Goal: Complete application form: Complete application form

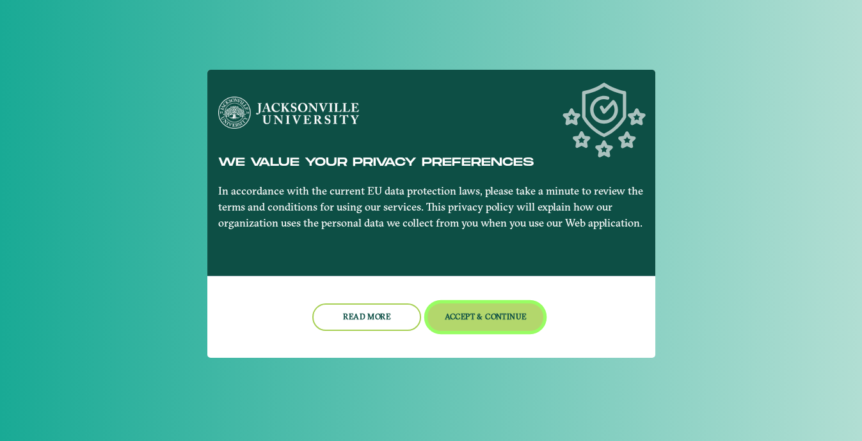
click at [480, 315] on button "Accept & Continue" at bounding box center [486, 317] width 116 height 28
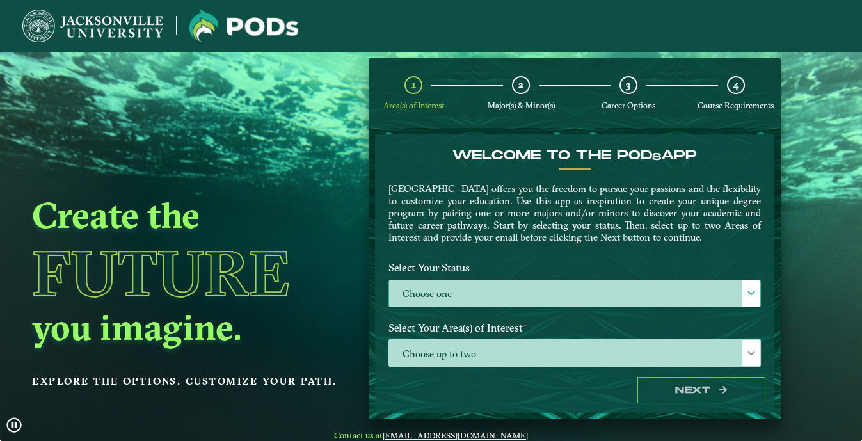
click at [555, 281] on label "Choose one" at bounding box center [574, 294] width 371 height 28
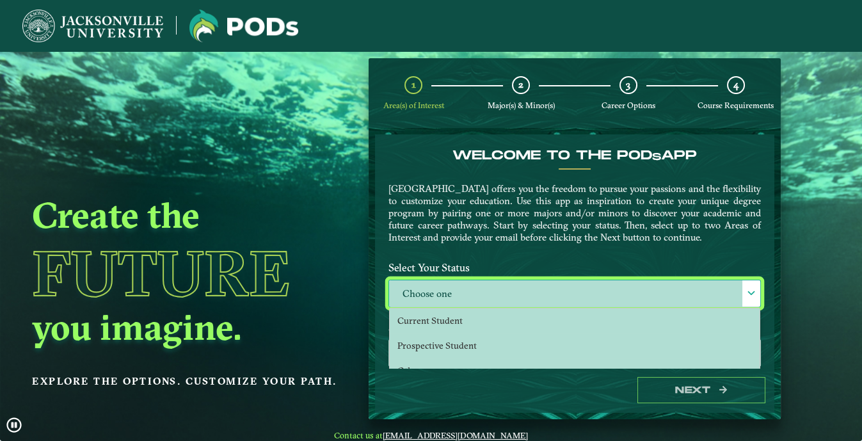
scroll to position [6, 56]
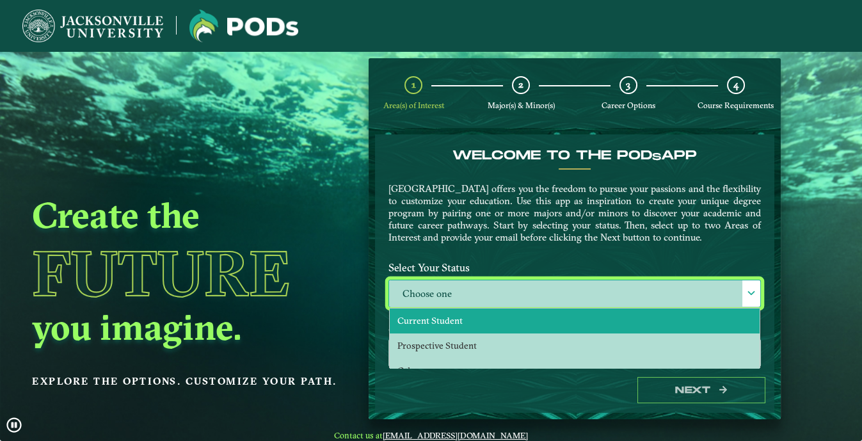
click at [440, 323] on span "Current Student" at bounding box center [430, 321] width 65 height 12
select select "[object Object]"
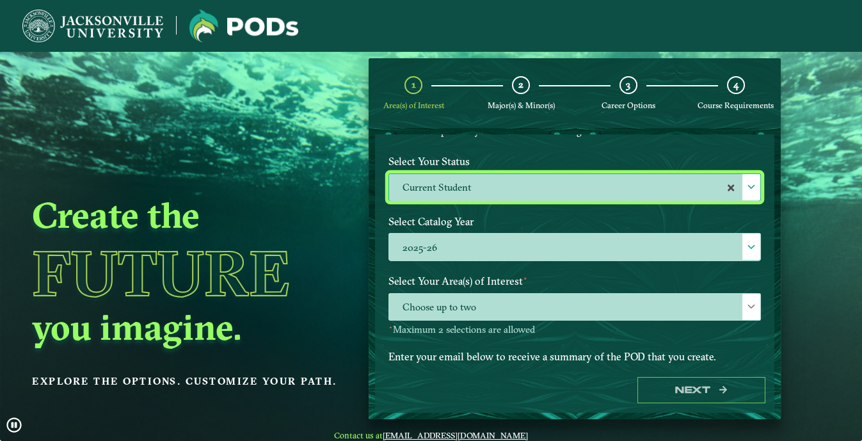
scroll to position [116, 0]
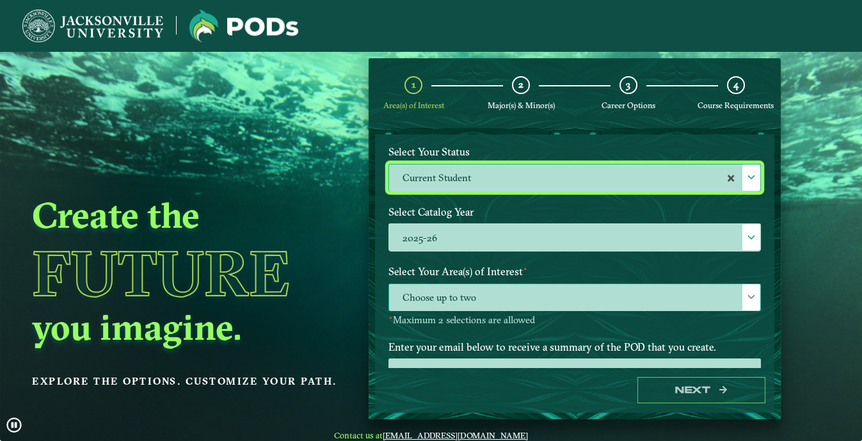
click at [476, 289] on span "Choose up to two" at bounding box center [574, 298] width 371 height 28
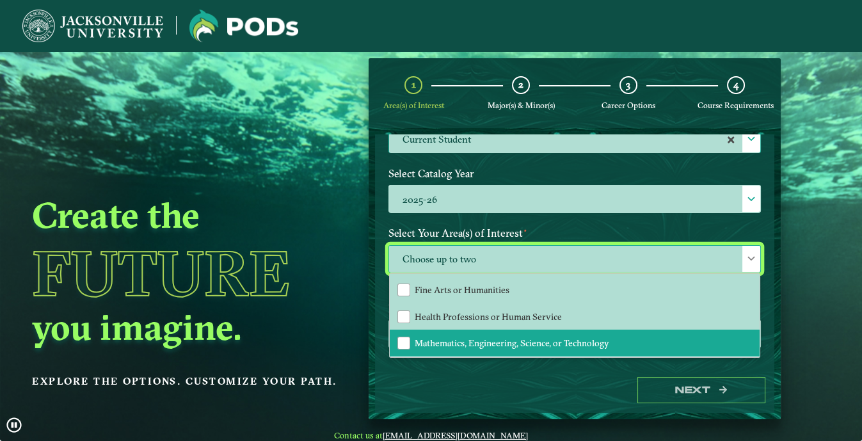
scroll to position [174, 0]
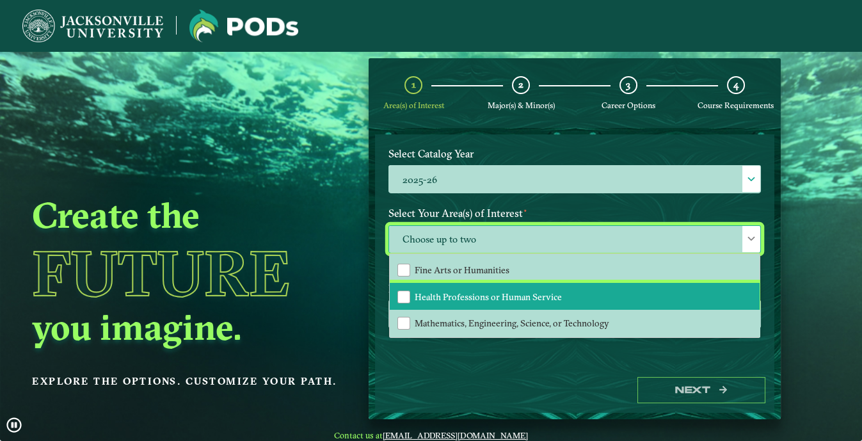
click at [456, 295] on span "Health Professions or Human Service" at bounding box center [488, 297] width 147 height 12
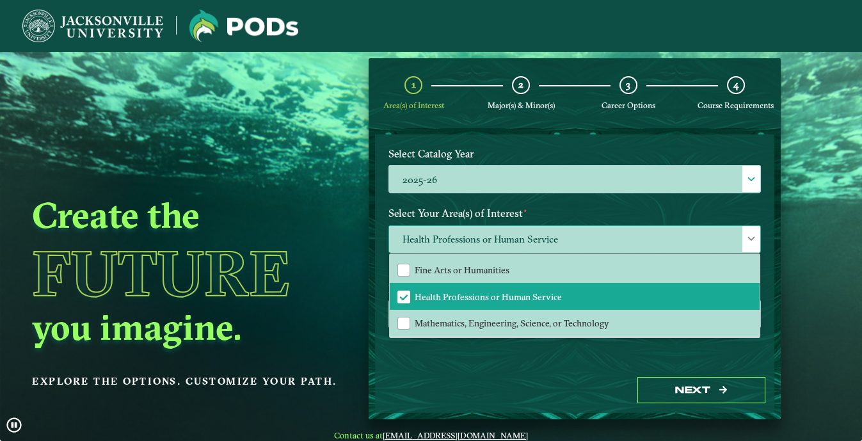
click at [533, 241] on span "Health Professions or Human Service" at bounding box center [574, 240] width 371 height 28
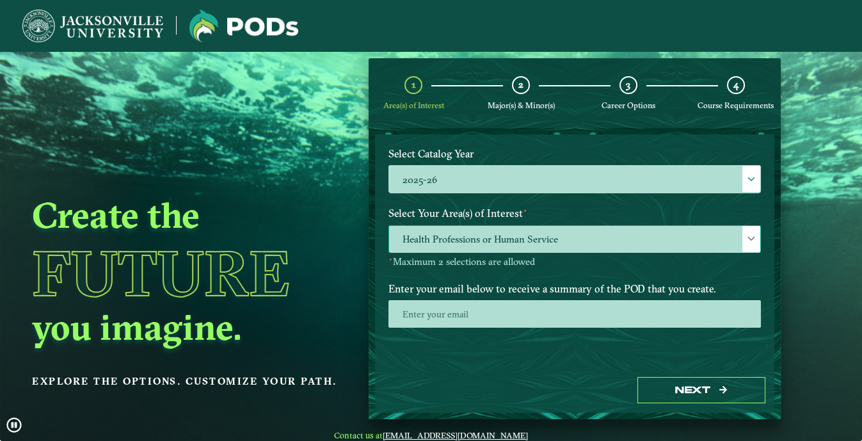
click at [535, 241] on span "Health Professions or Human Service" at bounding box center [574, 240] width 371 height 28
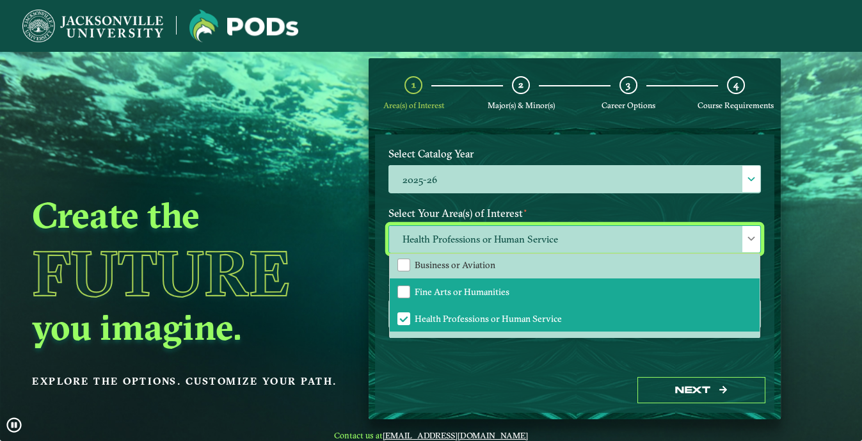
scroll to position [0, 0]
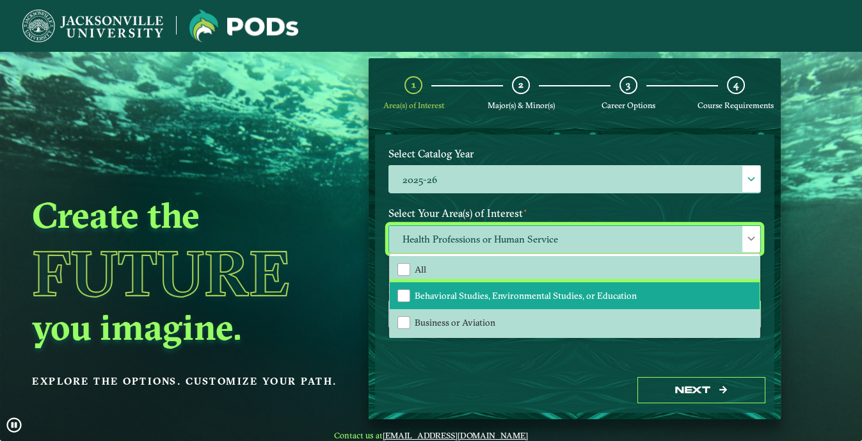
click at [475, 291] on span "Behavioral Studies, Environmental Studies, or Education" at bounding box center [526, 296] width 222 height 12
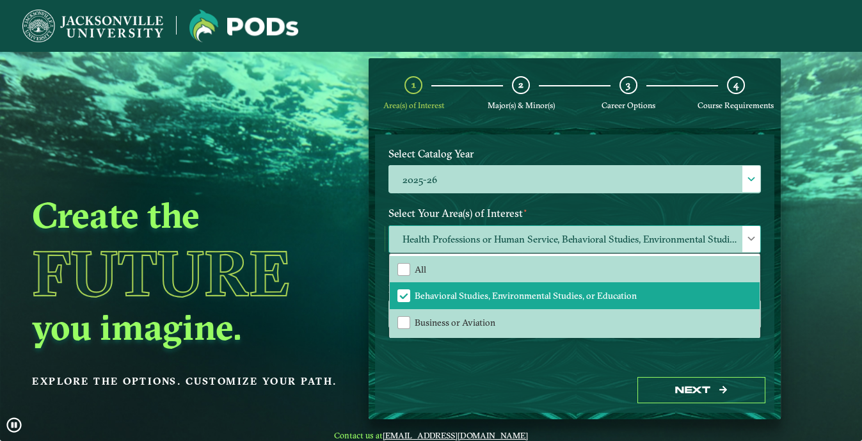
click at [575, 234] on span "Health Professions or Human Service, Behavioral Studies, Environmental Studies,…" at bounding box center [574, 240] width 371 height 28
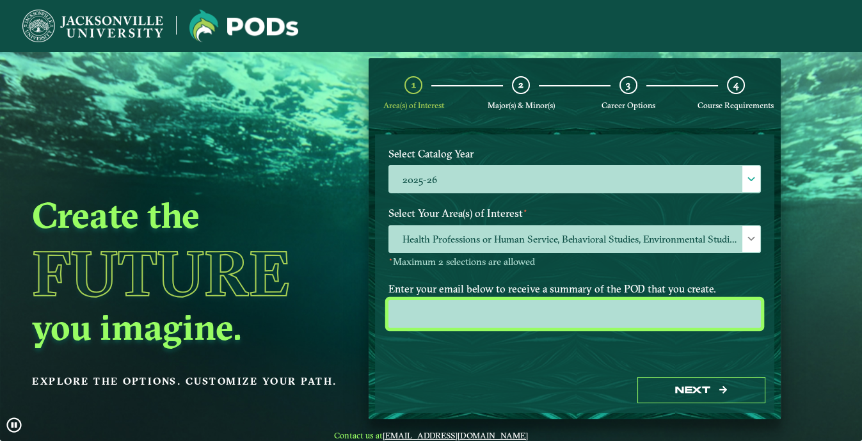
click at [441, 304] on input "email" at bounding box center [575, 314] width 373 height 28
type input "q"
click at [471, 310] on input "email" at bounding box center [575, 314] width 373 height 28
type input "[PERSON_NAME][EMAIL_ADDRESS][DOMAIN_NAME]"
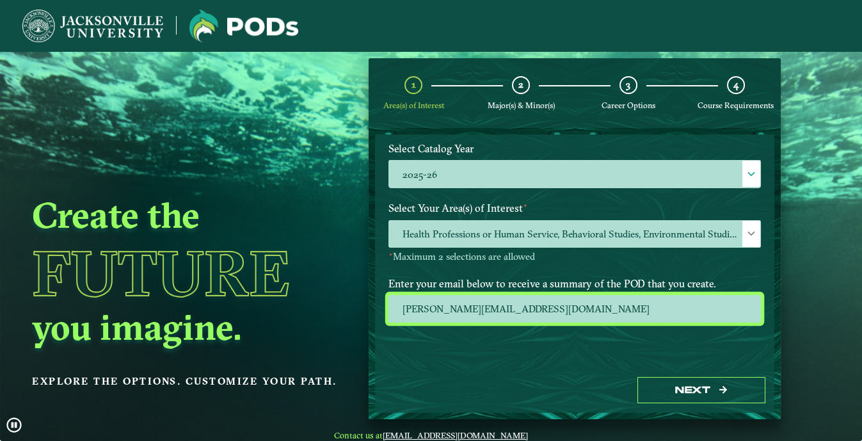
scroll to position [181, 0]
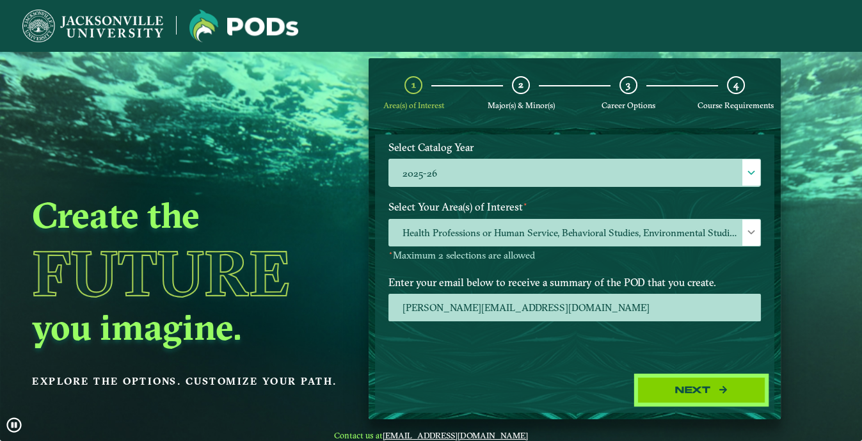
click at [724, 382] on button "Next" at bounding box center [702, 390] width 128 height 26
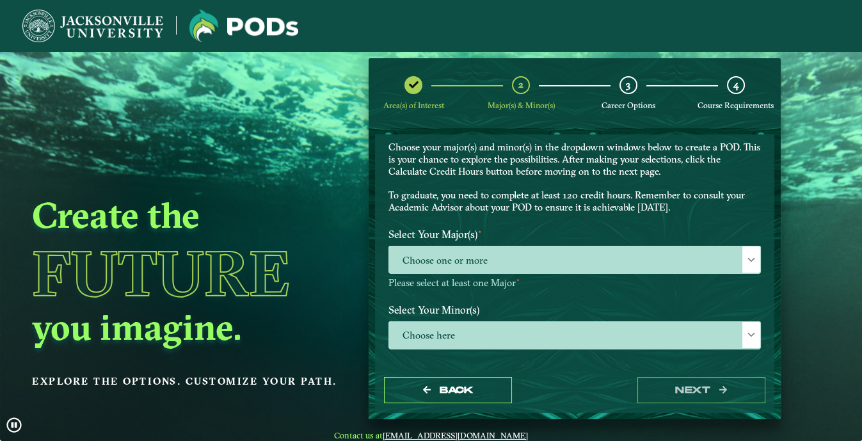
scroll to position [58, 0]
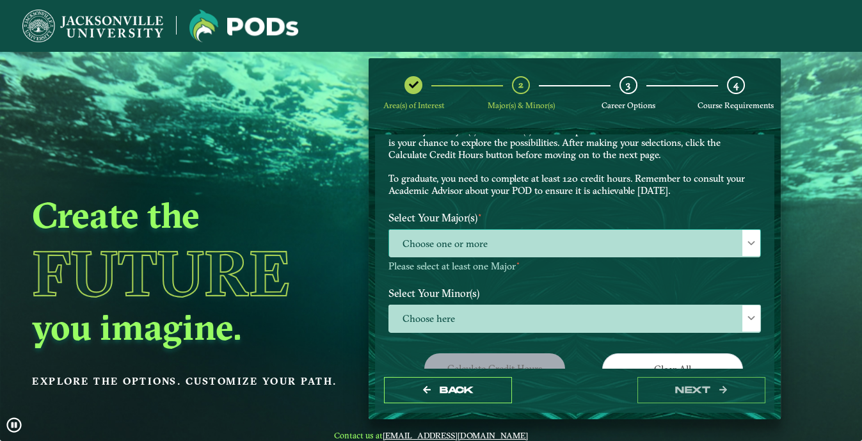
click at [481, 239] on span "Choose one or more" at bounding box center [574, 244] width 371 height 28
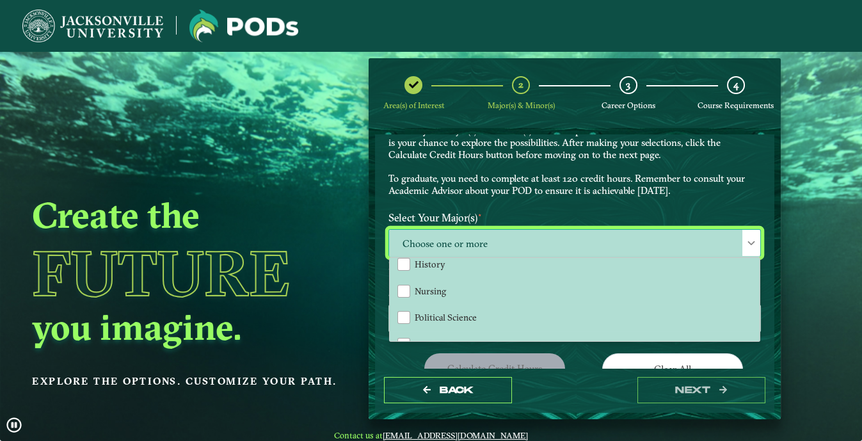
scroll to position [174, 0]
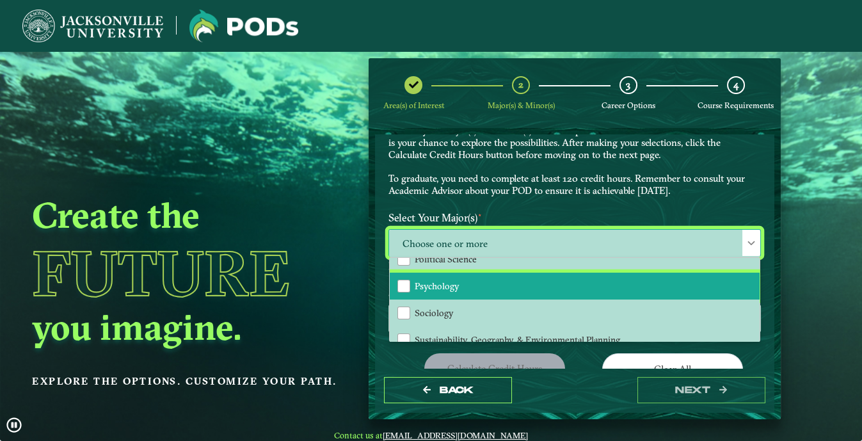
click at [462, 280] on li "Psychology" at bounding box center [575, 286] width 370 height 27
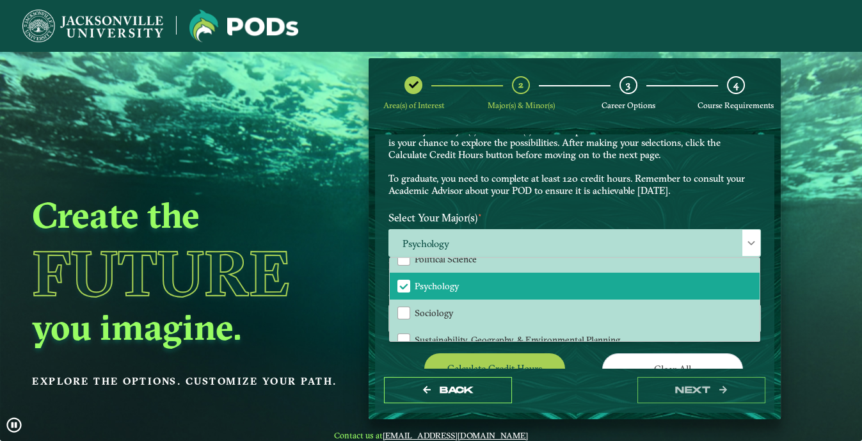
click at [515, 210] on label "Select Your Major(s) ⋆" at bounding box center [575, 218] width 392 height 24
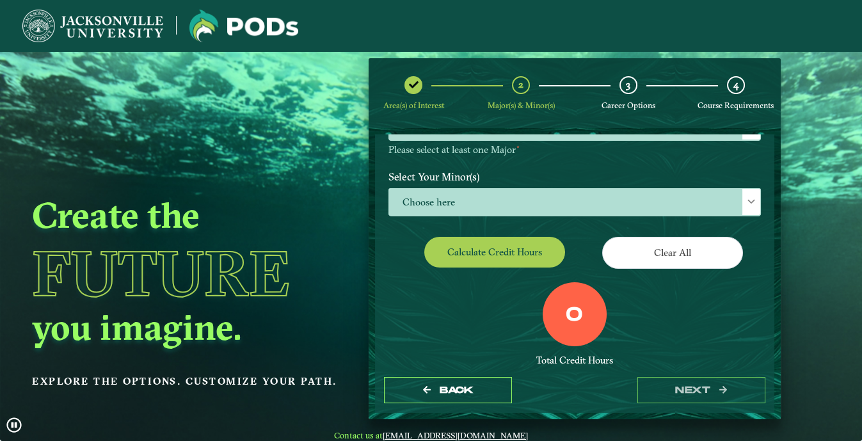
click at [517, 218] on div "Choose here" at bounding box center [575, 203] width 392 height 31
click at [514, 207] on span "Choose here" at bounding box center [574, 203] width 371 height 28
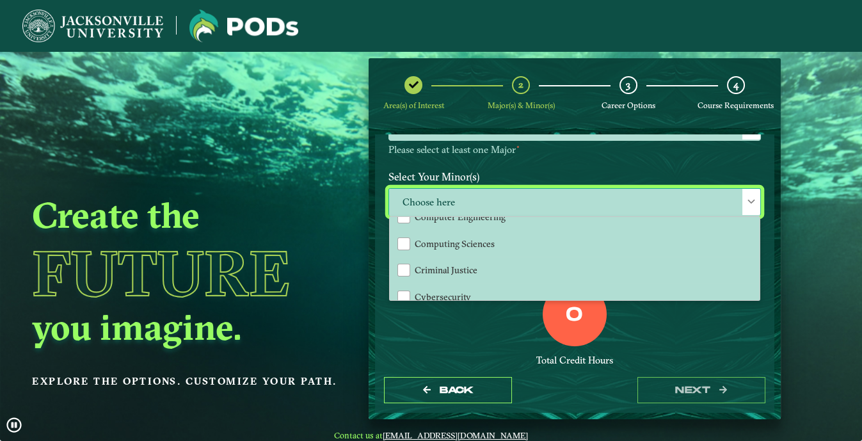
scroll to position [407, 0]
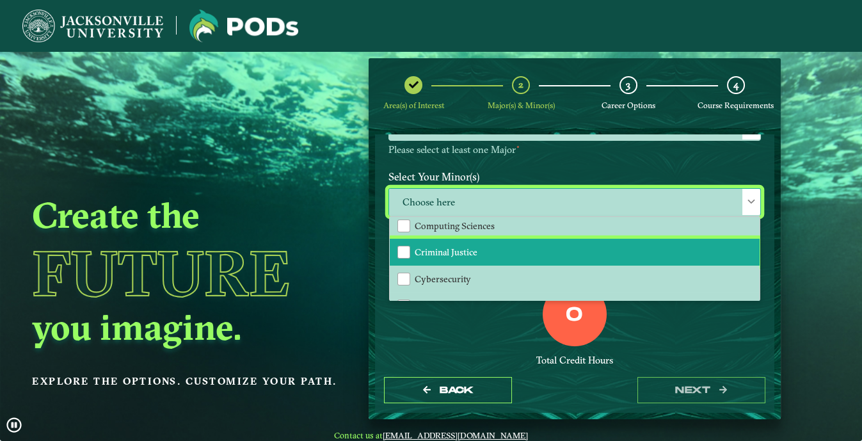
click at [453, 246] on span "Criminal Justice" at bounding box center [446, 252] width 63 height 12
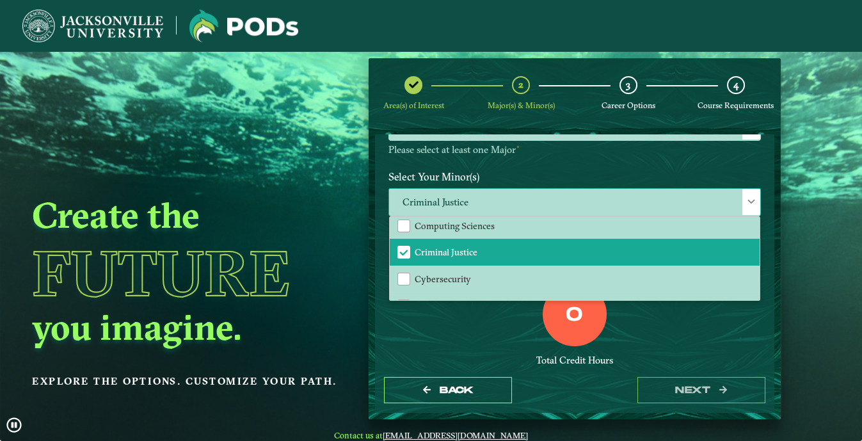
click at [506, 191] on span "Criminal Justice" at bounding box center [574, 203] width 371 height 28
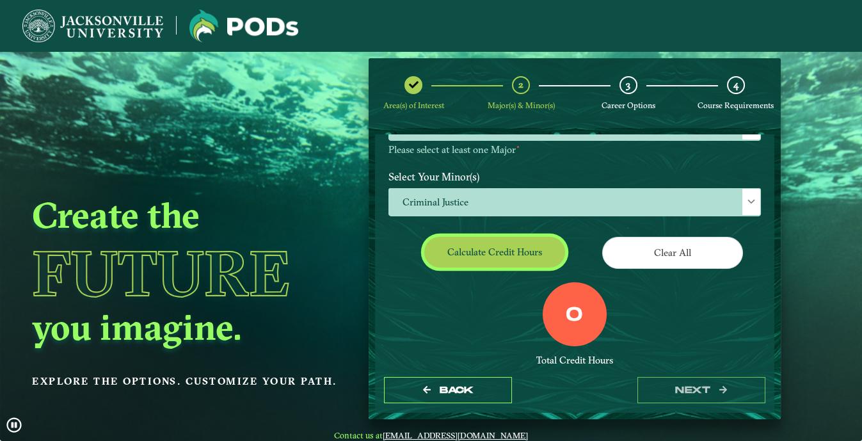
click at [548, 255] on button "Calculate credit hours" at bounding box center [494, 252] width 141 height 30
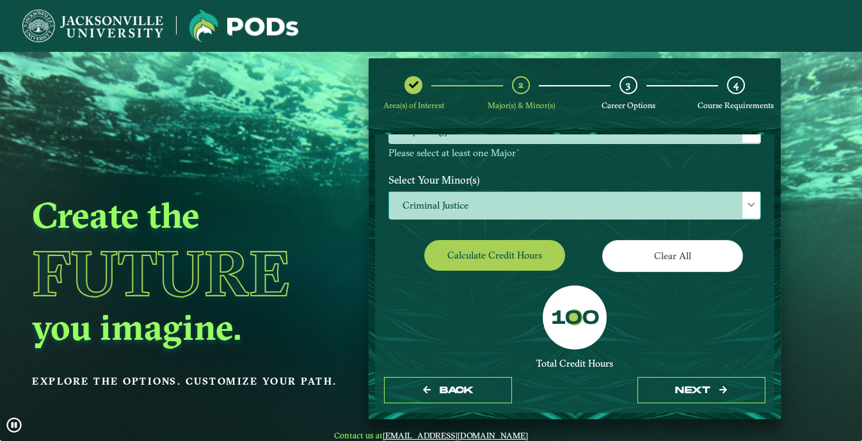
click at [463, 200] on span "Criminal Justice" at bounding box center [574, 206] width 371 height 28
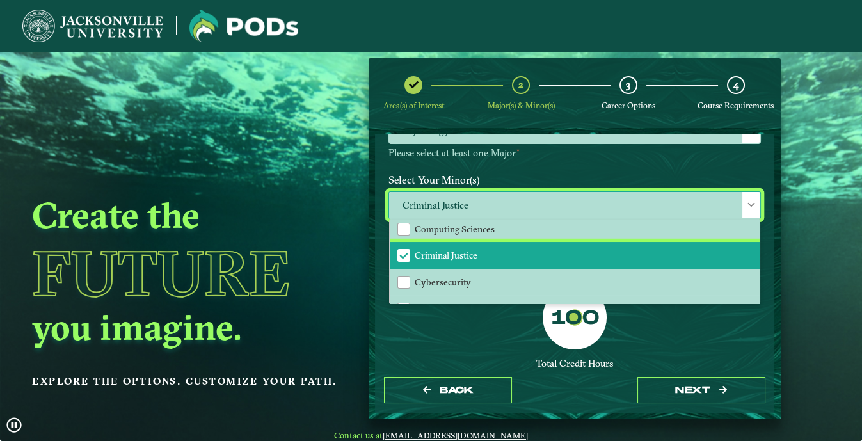
click at [428, 253] on span "Criminal Justice" at bounding box center [446, 256] width 63 height 12
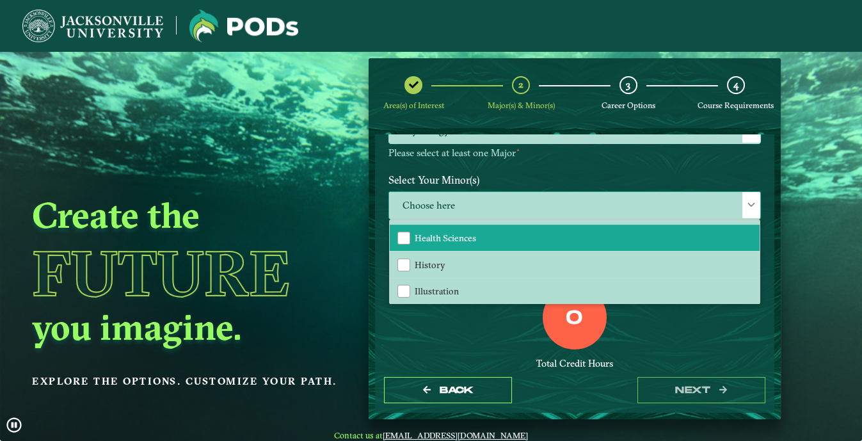
scroll to position [698, 0]
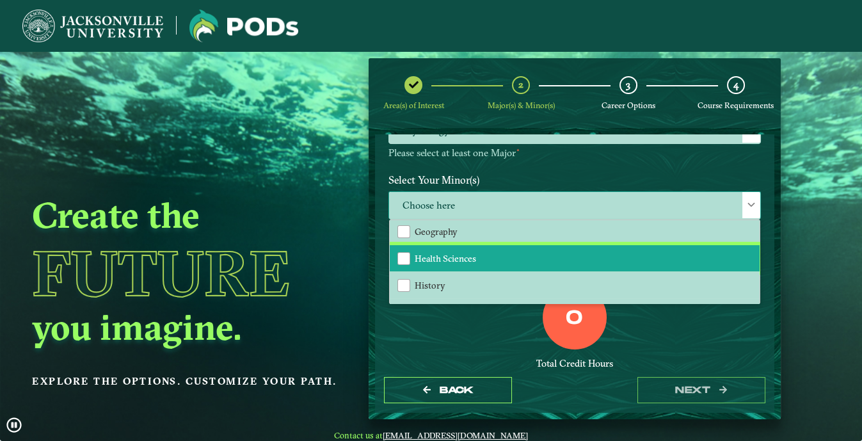
click at [451, 253] on span "Health Sciences" at bounding box center [445, 259] width 61 height 12
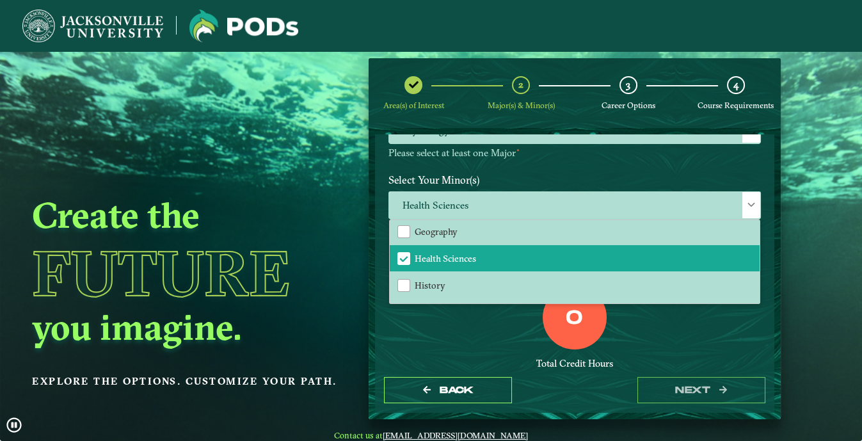
click at [427, 351] on div "0 Total Credit Hours" at bounding box center [575, 340] width 392 height 109
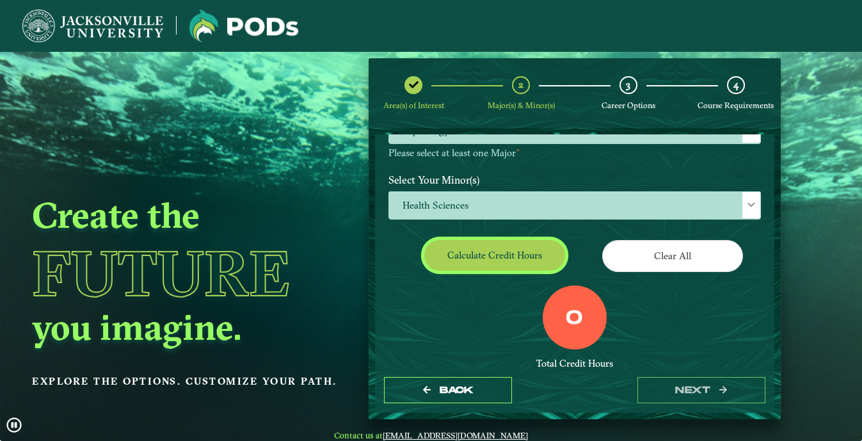
click at [449, 256] on button "Calculate credit hours" at bounding box center [494, 255] width 141 height 30
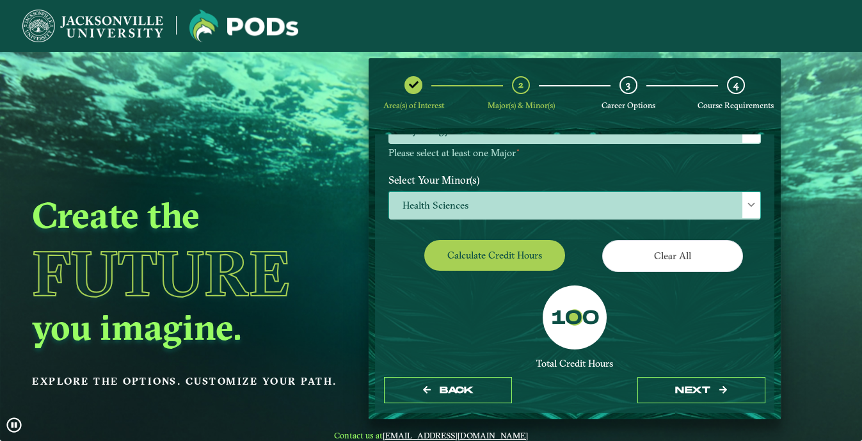
click at [458, 208] on span "Health Sciences" at bounding box center [574, 206] width 371 height 28
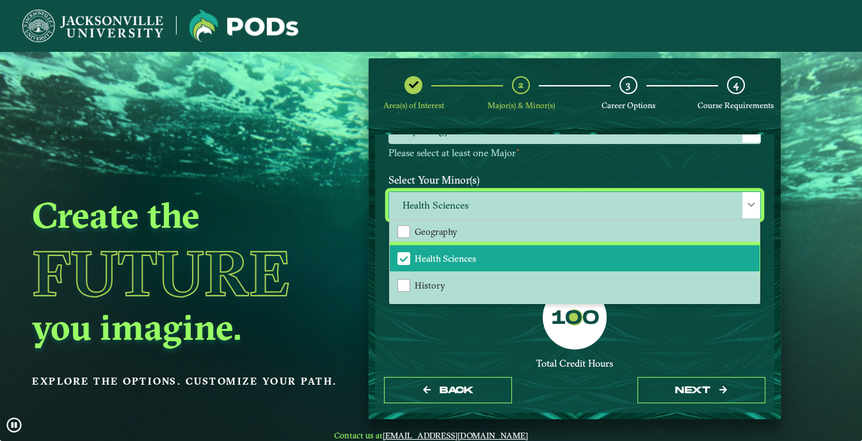
click at [467, 253] on span "Health Sciences" at bounding box center [445, 259] width 61 height 12
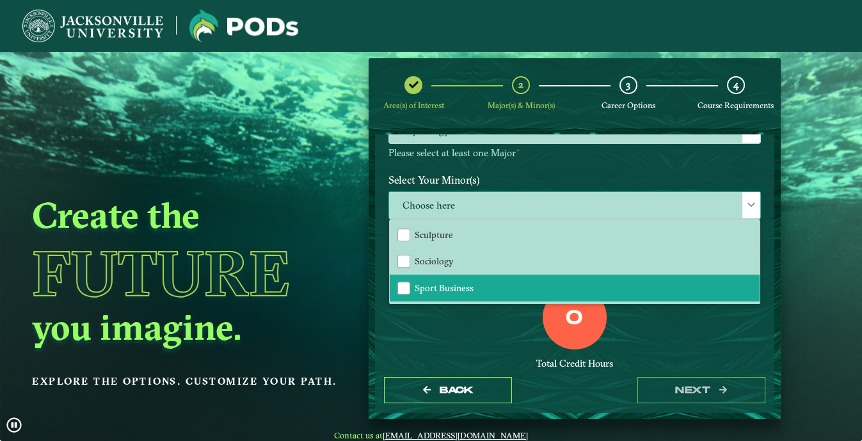
scroll to position [1222, 0]
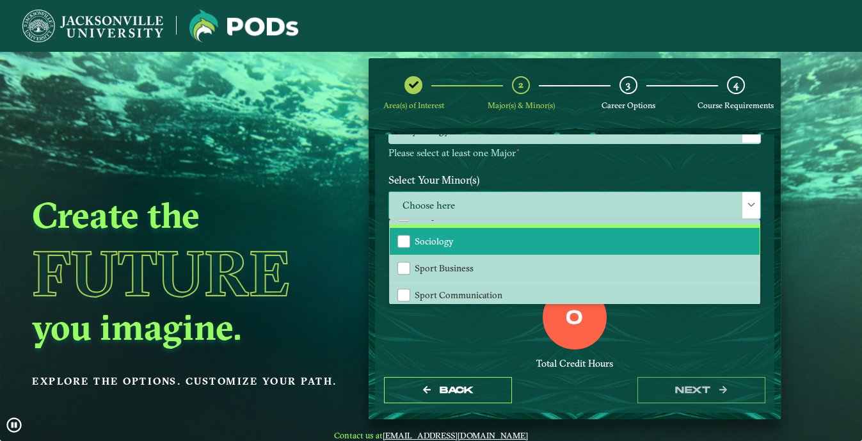
click at [453, 240] on li "Sociology" at bounding box center [575, 241] width 370 height 27
click at [457, 236] on li "Sociology" at bounding box center [575, 241] width 370 height 27
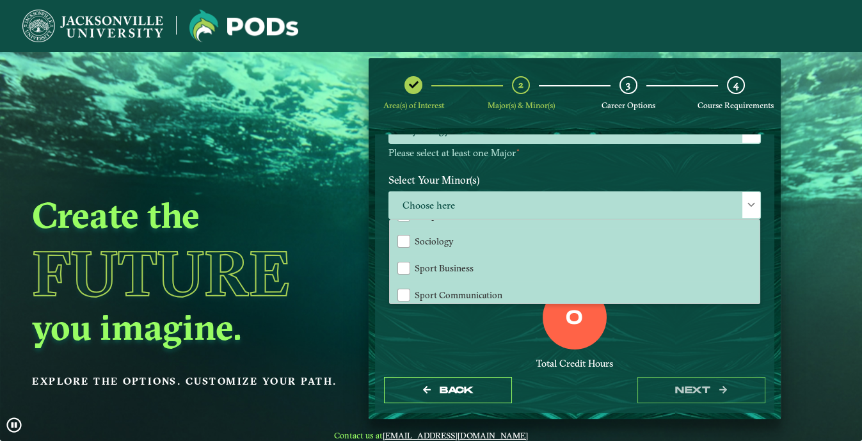
click at [472, 175] on label "Select Your Minor(s)" at bounding box center [575, 180] width 392 height 24
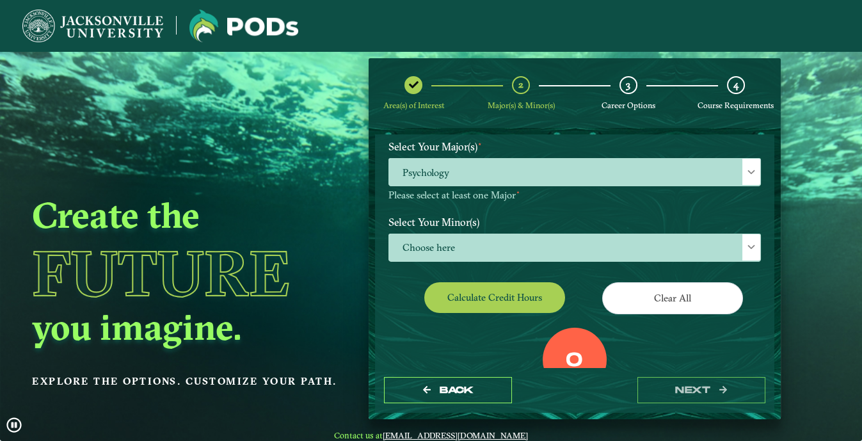
scroll to position [54, 0]
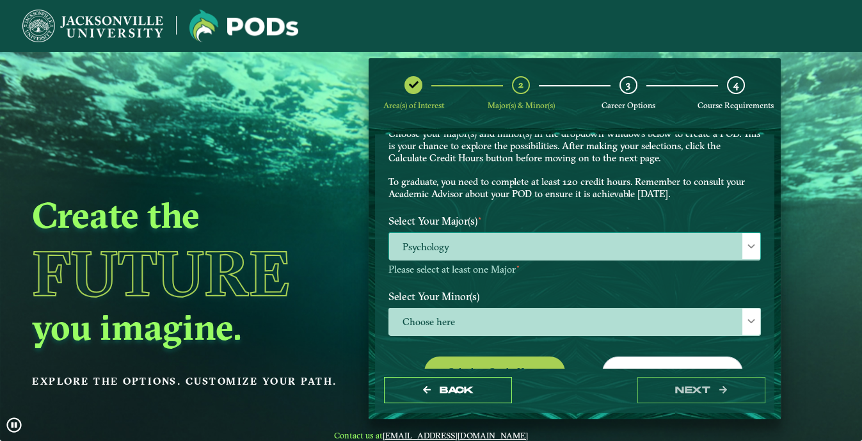
click at [497, 241] on span "Psychology" at bounding box center [574, 247] width 371 height 28
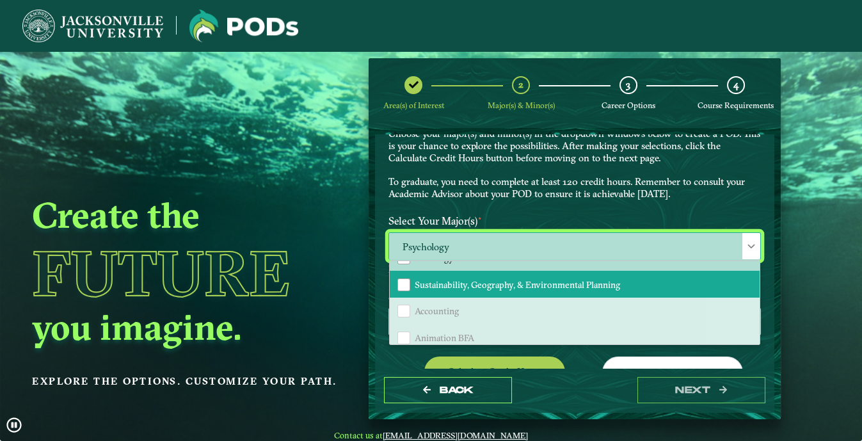
scroll to position [174, 0]
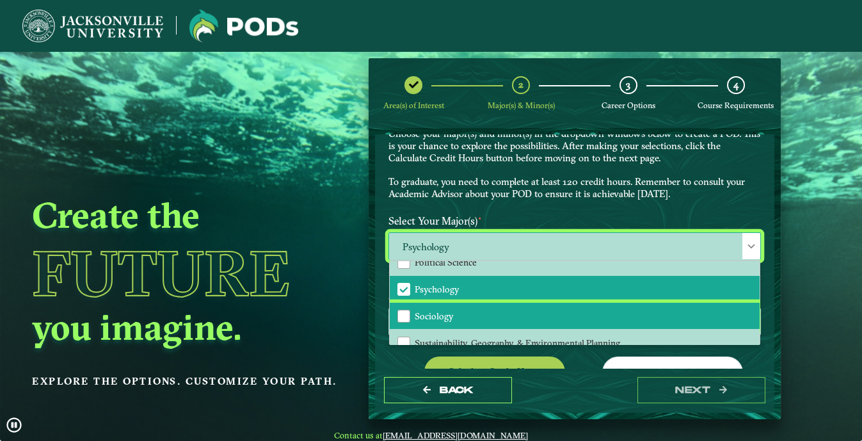
click at [454, 310] on li "Sociology" at bounding box center [575, 316] width 370 height 27
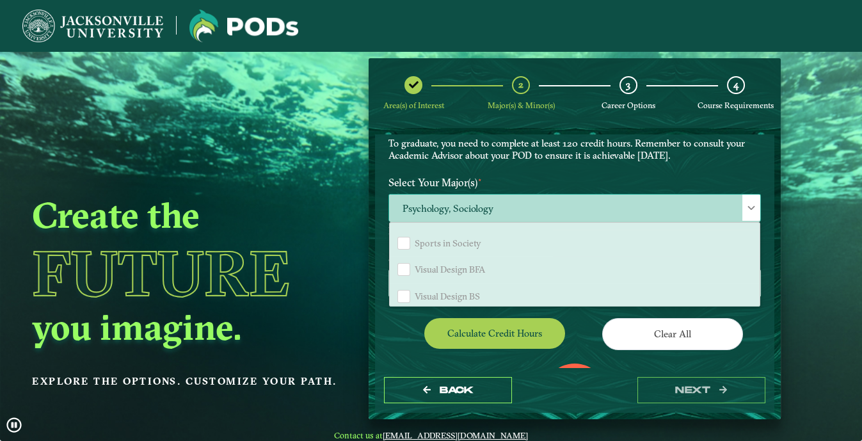
scroll to position [113, 0]
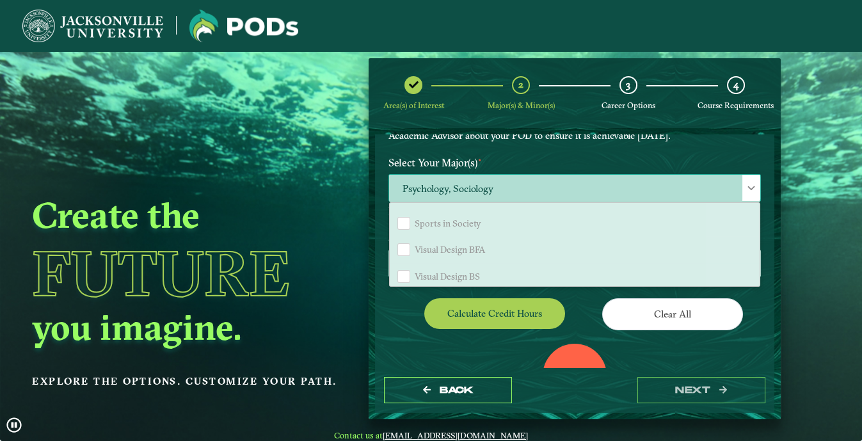
click at [469, 196] on span "Psychology, Sociology" at bounding box center [574, 189] width 371 height 28
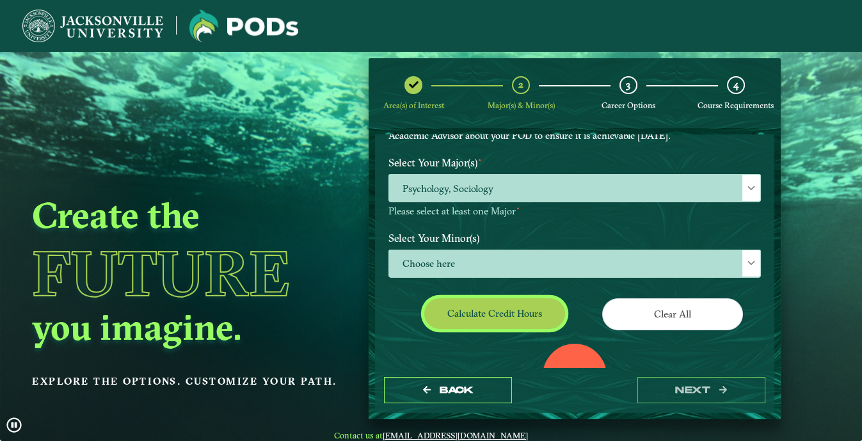
click at [455, 307] on button "Calculate credit hours" at bounding box center [494, 313] width 141 height 30
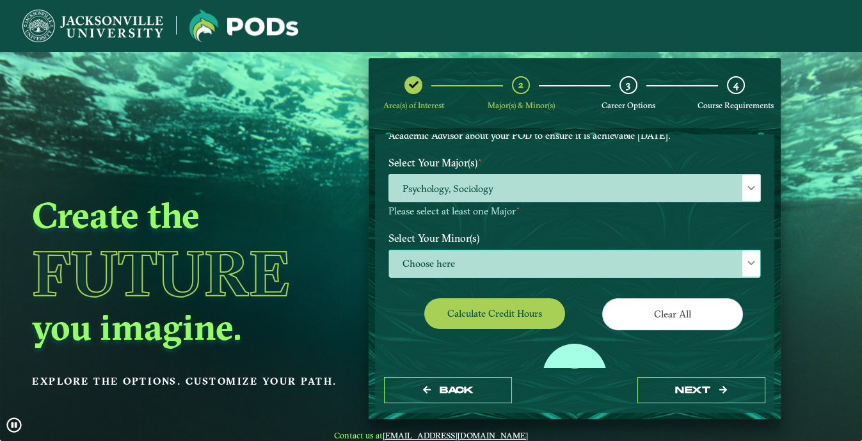
click at [479, 261] on span "Choose here" at bounding box center [574, 264] width 371 height 28
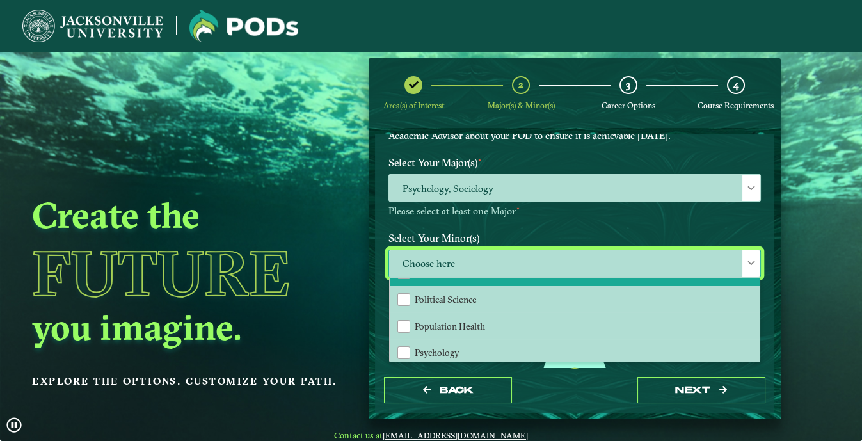
scroll to position [1106, 0]
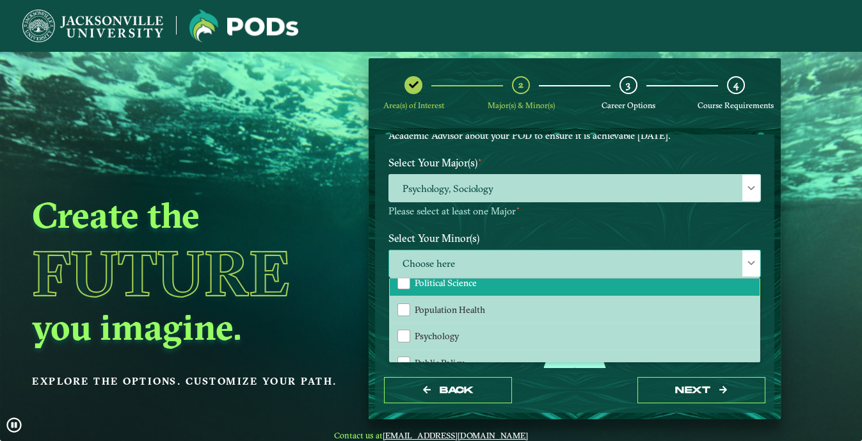
click at [458, 286] on li "Political Science" at bounding box center [575, 283] width 370 height 27
click at [524, 382] on div "Back next" at bounding box center [574, 390] width 399 height 44
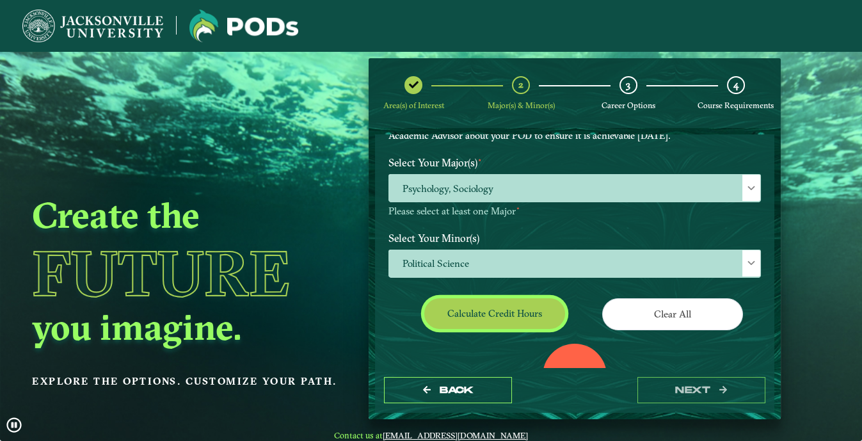
click at [487, 309] on button "Calculate credit hours" at bounding box center [494, 313] width 141 height 30
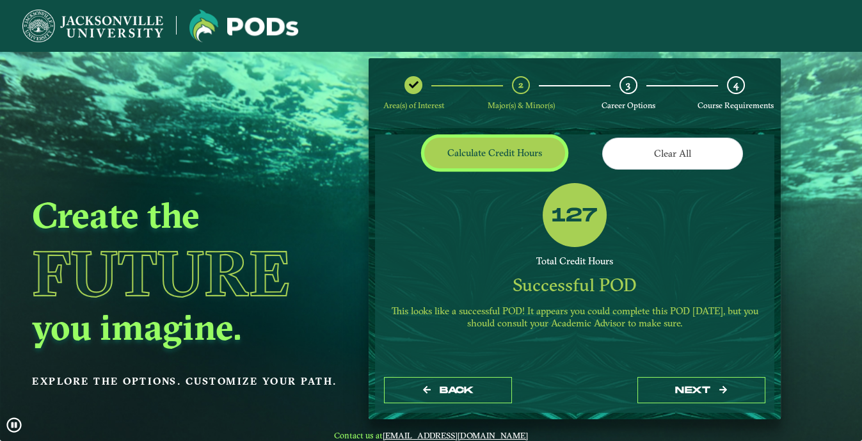
scroll to position [216, 0]
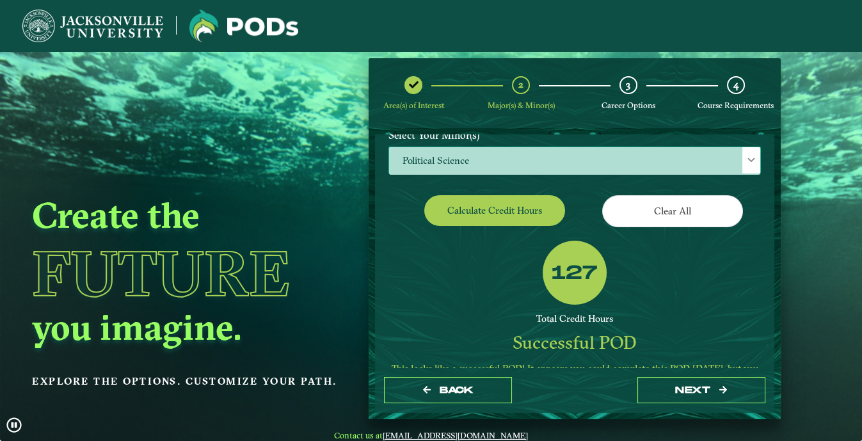
click at [449, 150] on span "Political Science" at bounding box center [574, 161] width 371 height 28
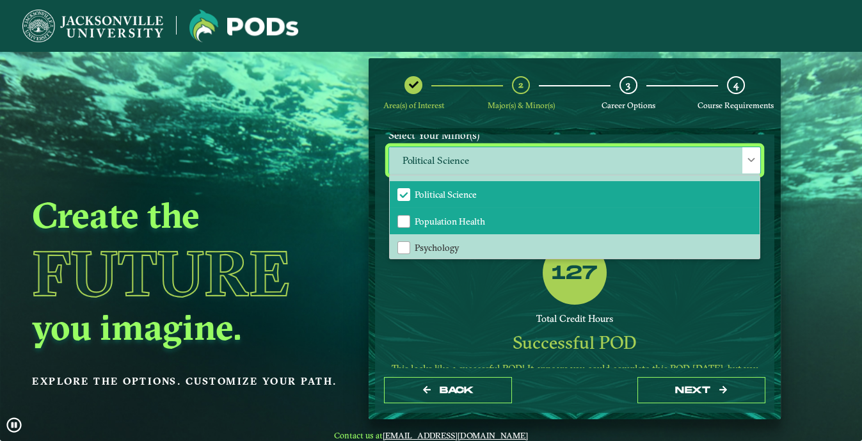
scroll to position [1033, 0]
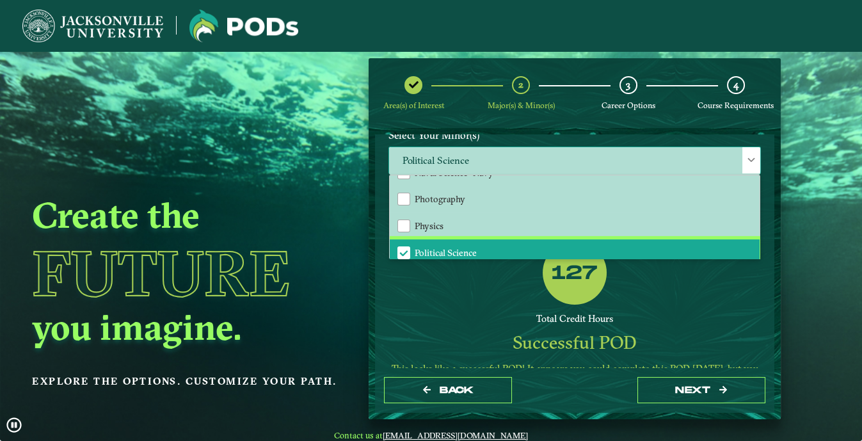
click at [483, 242] on li "Political Science" at bounding box center [575, 252] width 370 height 27
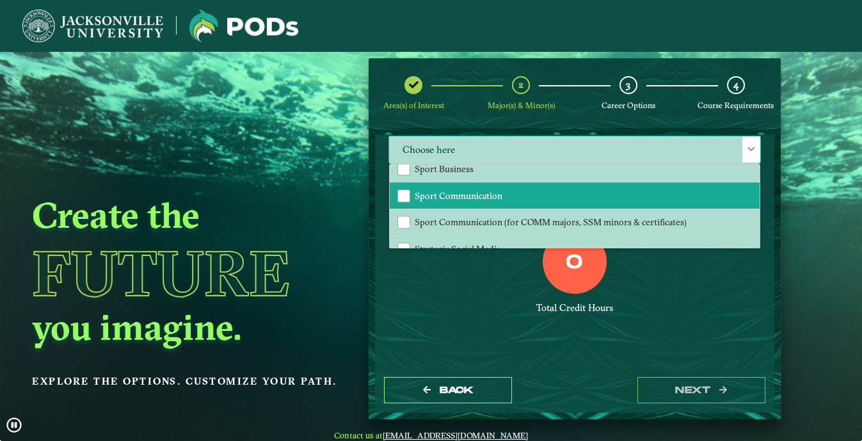
scroll to position [1207, 0]
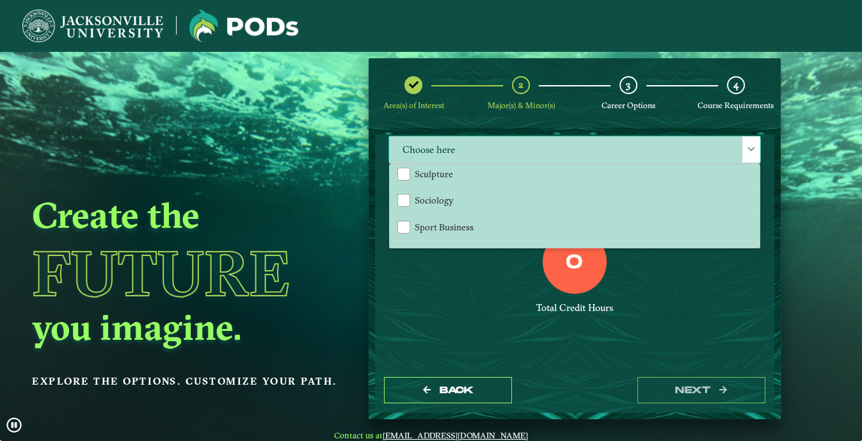
click at [485, 144] on span "Choose here" at bounding box center [574, 150] width 371 height 28
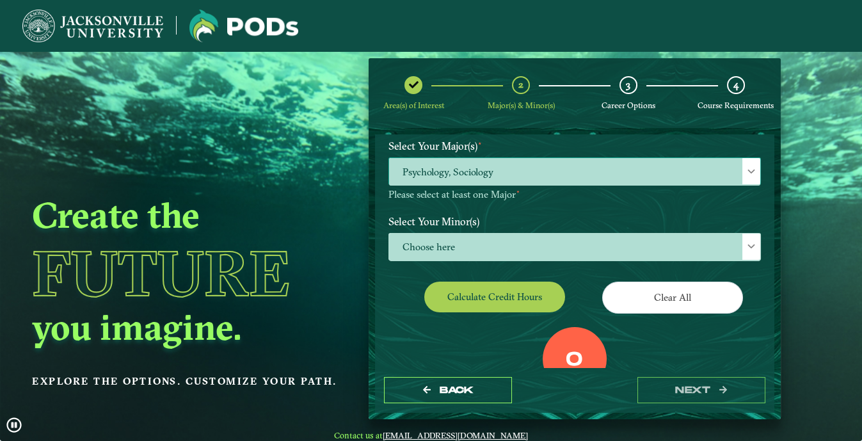
scroll to position [111, 0]
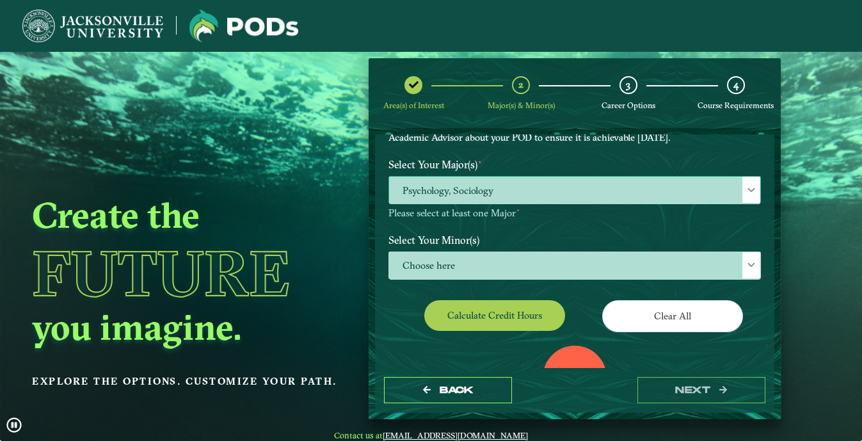
click at [461, 180] on span "Psychology, Sociology" at bounding box center [574, 191] width 371 height 28
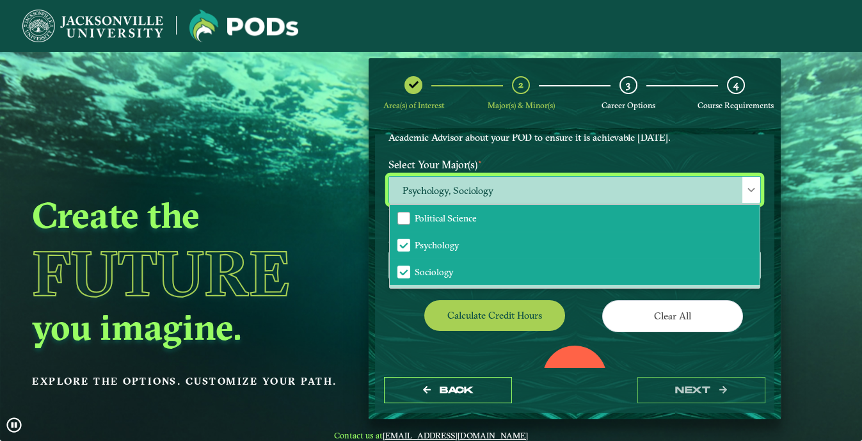
scroll to position [174, 0]
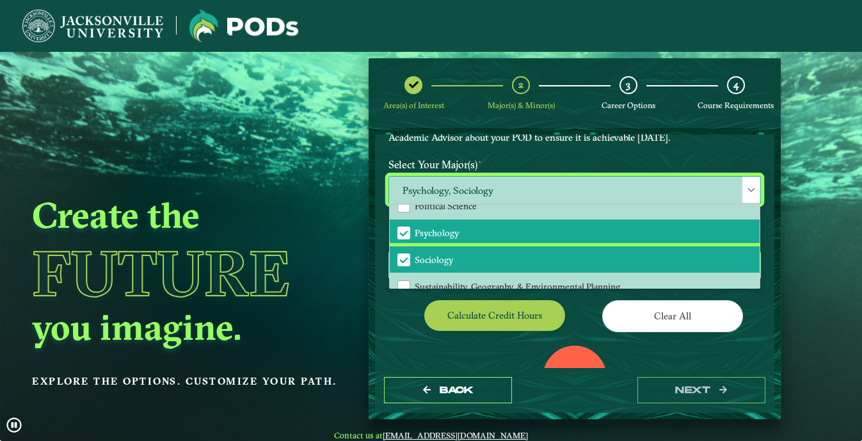
click at [443, 262] on span "Sociology" at bounding box center [434, 260] width 39 height 12
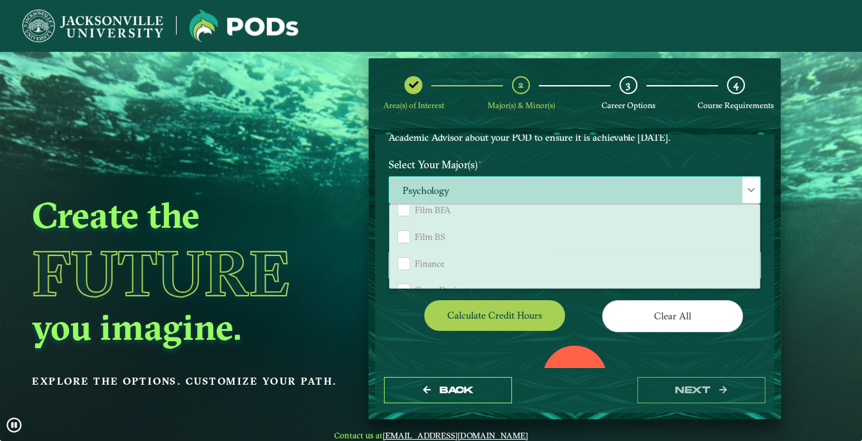
scroll to position [814, 0]
click at [412, 229] on li "Film BS" at bounding box center [575, 233] width 370 height 27
click at [403, 229] on div "Film BS" at bounding box center [404, 233] width 13 height 13
click at [405, 248] on div "Visual Design BFA" at bounding box center [404, 251] width 13 height 13
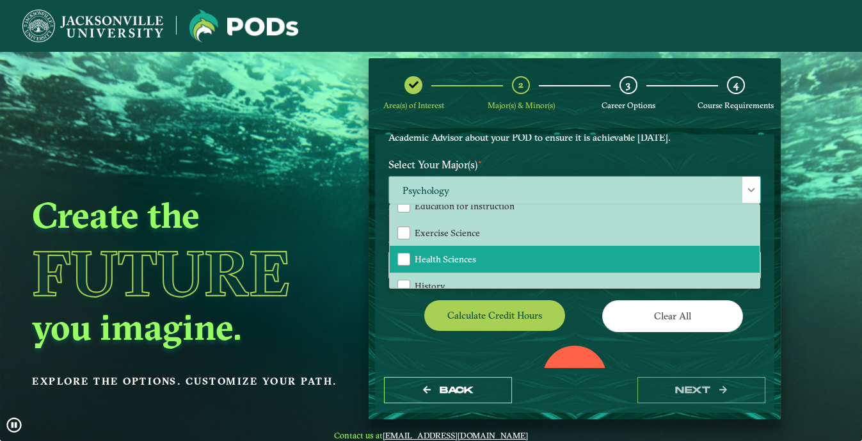
scroll to position [58, 0]
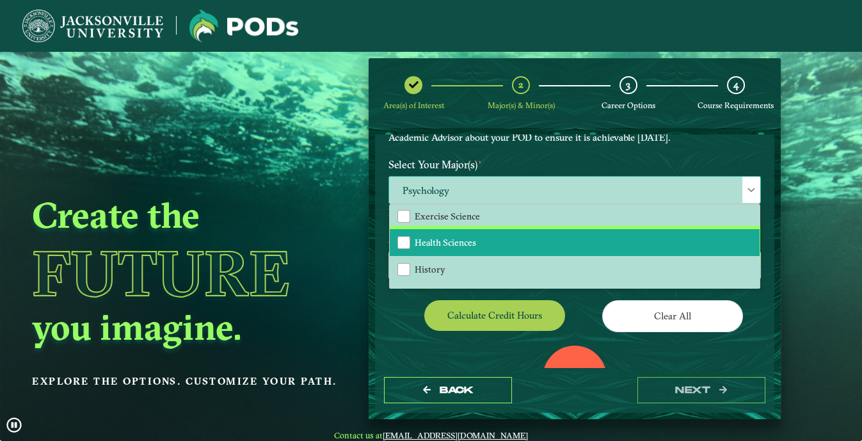
click at [456, 237] on span "Health Sciences" at bounding box center [445, 243] width 61 height 12
click at [454, 237] on span "Health Sciences" at bounding box center [445, 243] width 61 height 12
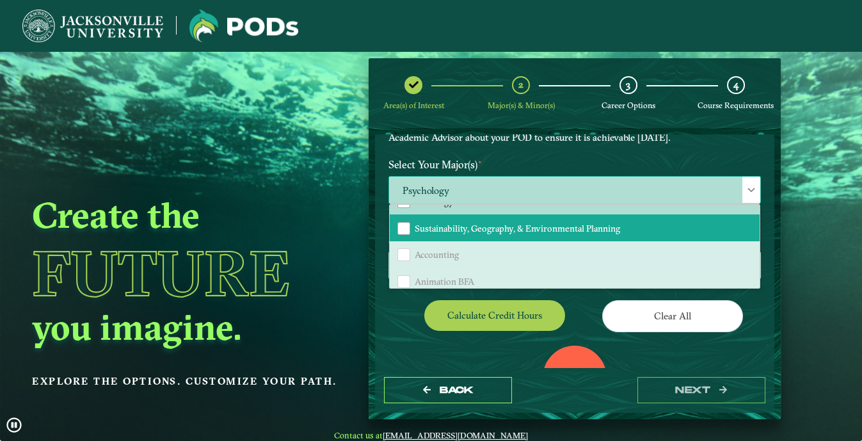
scroll to position [174, 0]
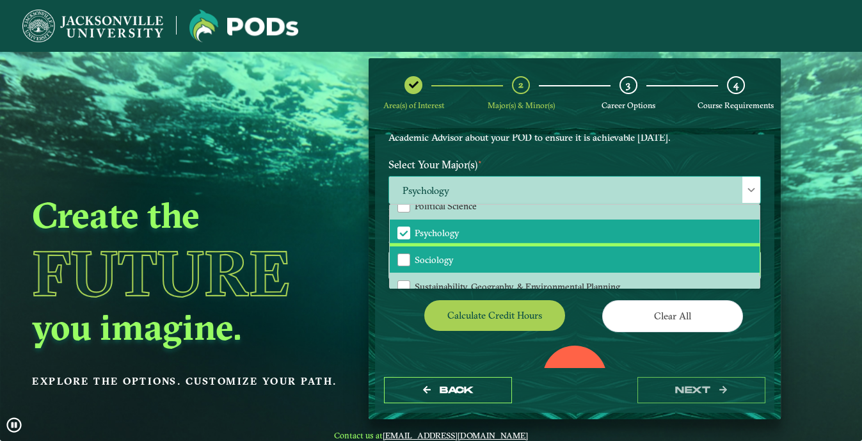
click at [456, 257] on li "Sociology" at bounding box center [575, 259] width 370 height 27
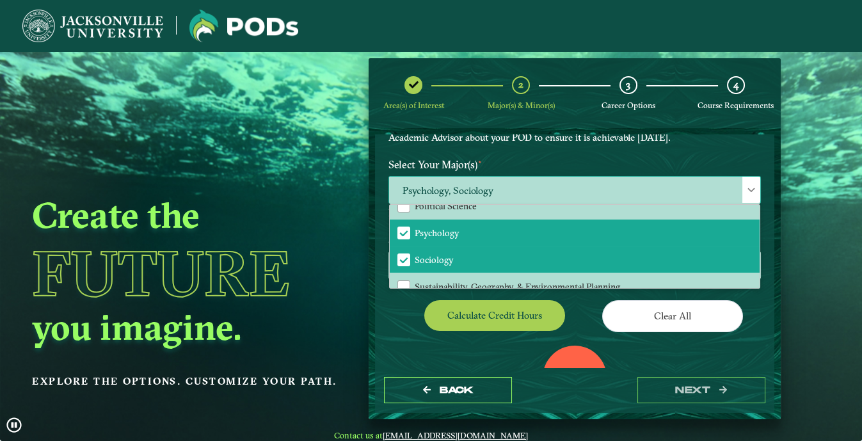
click at [423, 189] on span "Psychology, Sociology" at bounding box center [574, 191] width 371 height 28
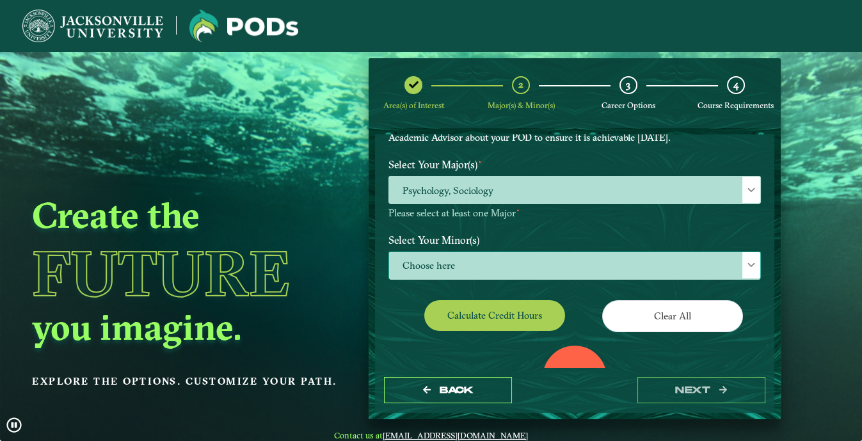
click at [447, 261] on span "Choose here" at bounding box center [574, 266] width 371 height 28
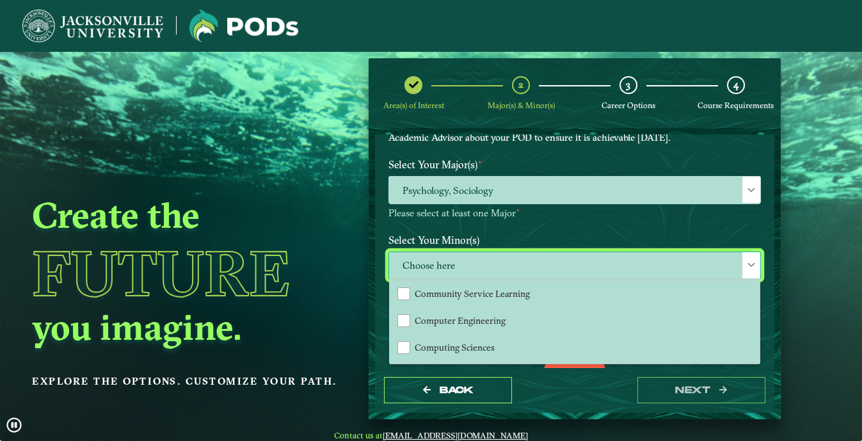
scroll to position [407, 0]
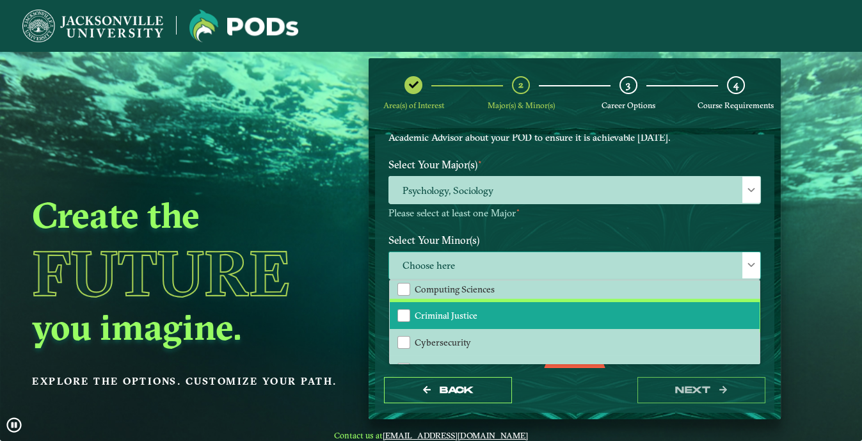
click at [465, 316] on span "Criminal Justice" at bounding box center [446, 316] width 63 height 12
click at [507, 235] on label "Select Your Minor(s)" at bounding box center [575, 240] width 392 height 24
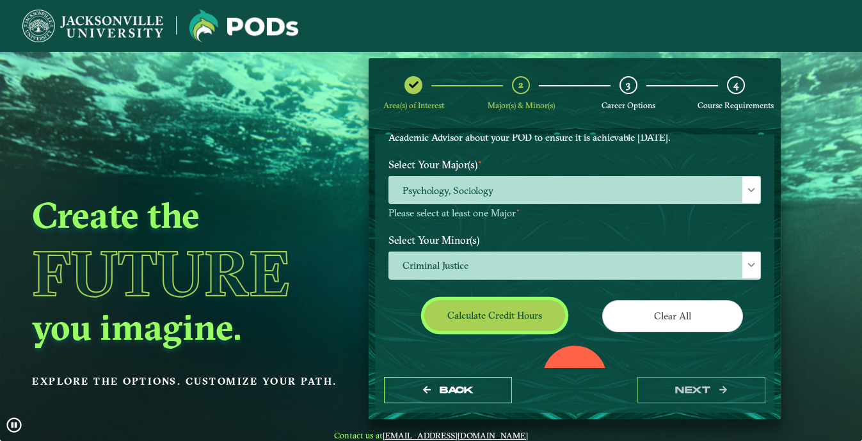
click at [468, 315] on button "Calculate credit hours" at bounding box center [494, 315] width 141 height 30
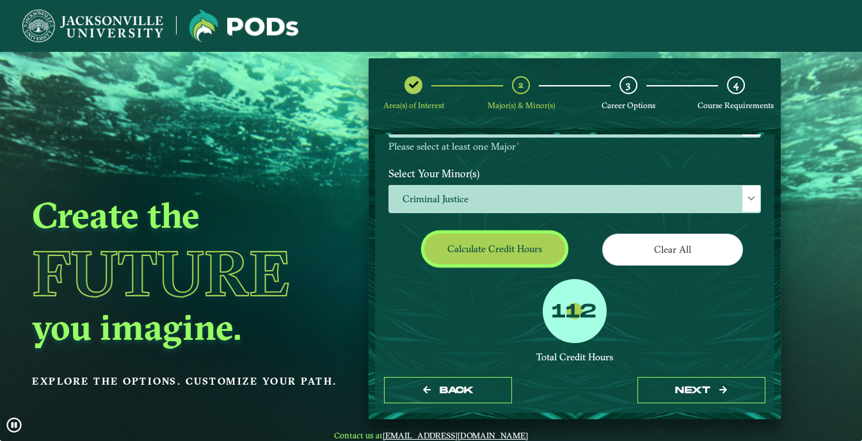
scroll to position [169, 0]
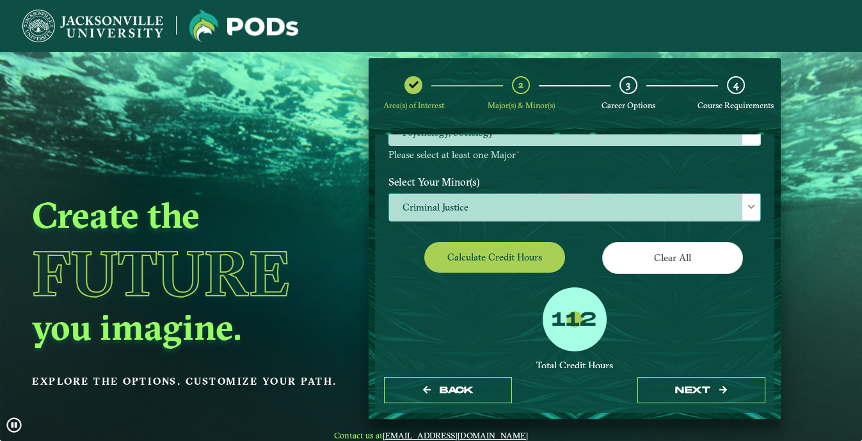
click at [474, 205] on span "Criminal Justice" at bounding box center [574, 208] width 371 height 28
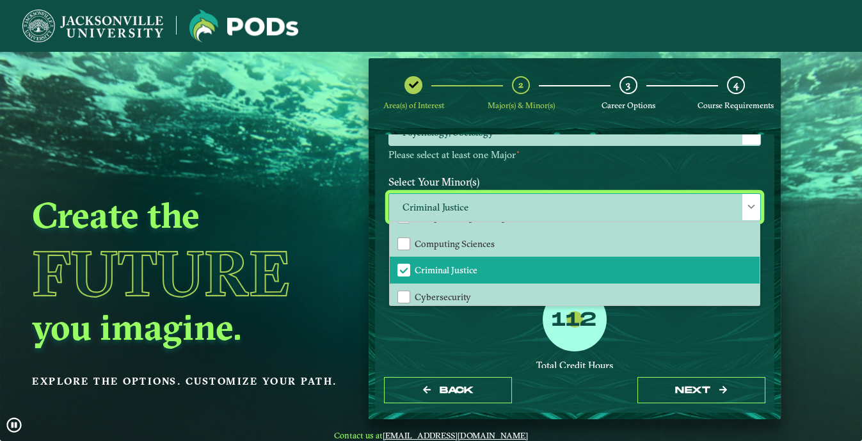
scroll to position [407, 0]
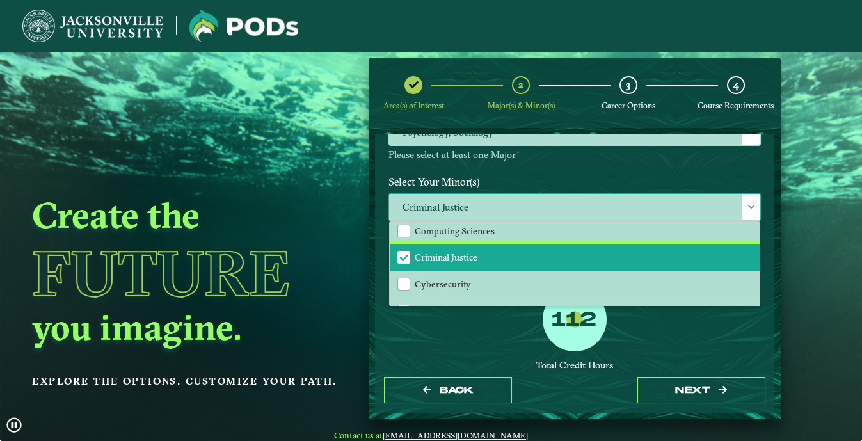
click at [395, 256] on li "Criminal Justice" at bounding box center [575, 257] width 370 height 27
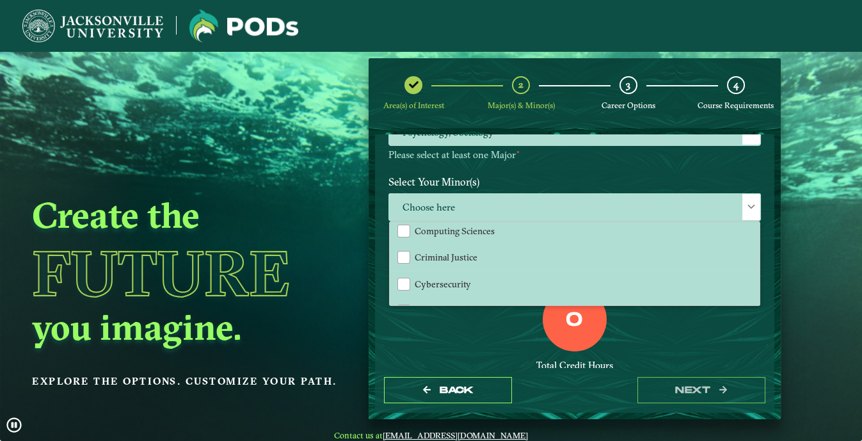
click at [495, 177] on label "Select Your Minor(s)" at bounding box center [575, 182] width 392 height 24
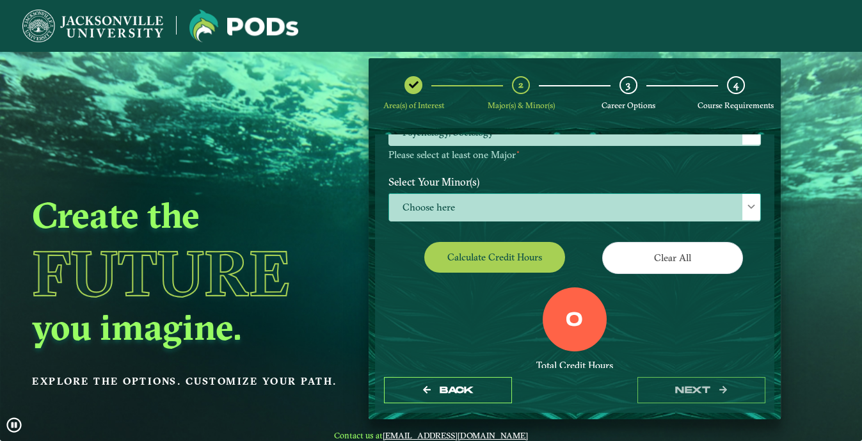
scroll to position [111, 0]
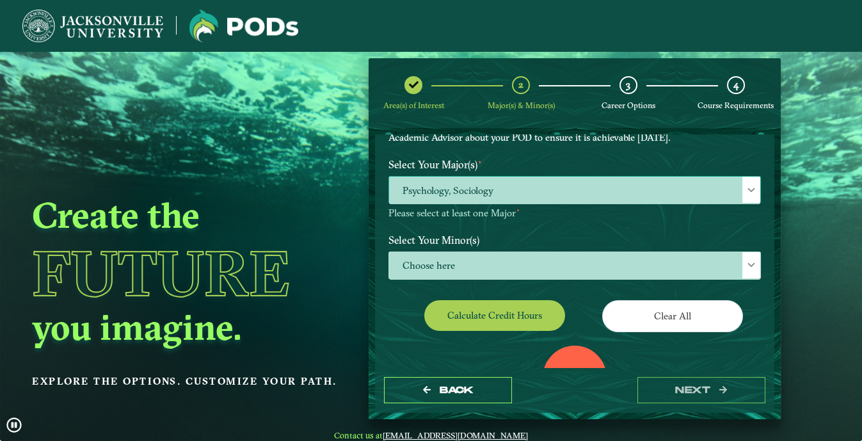
click at [450, 197] on span "Psychology, Sociology" at bounding box center [574, 191] width 371 height 28
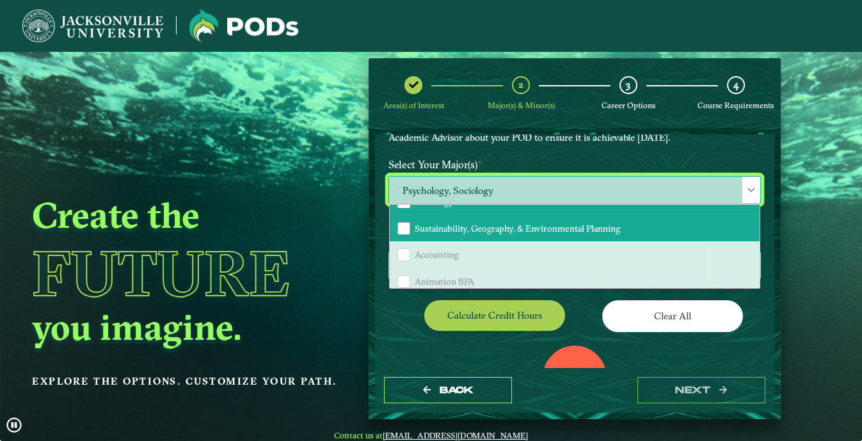
scroll to position [174, 0]
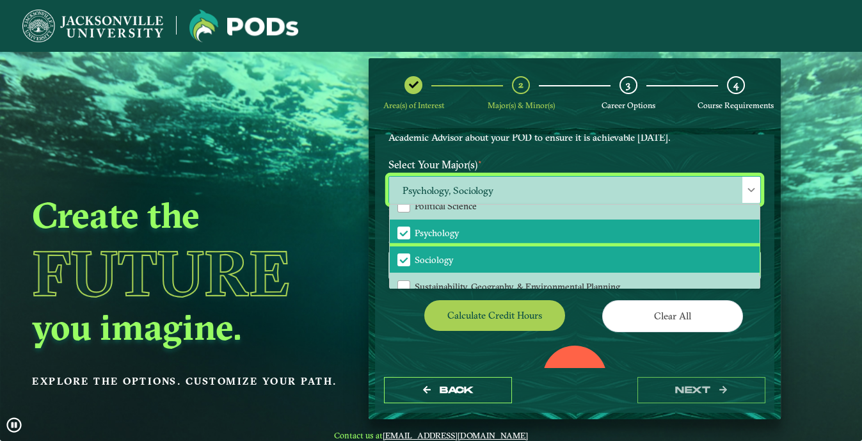
click at [444, 251] on li "Sociology" at bounding box center [575, 259] width 370 height 27
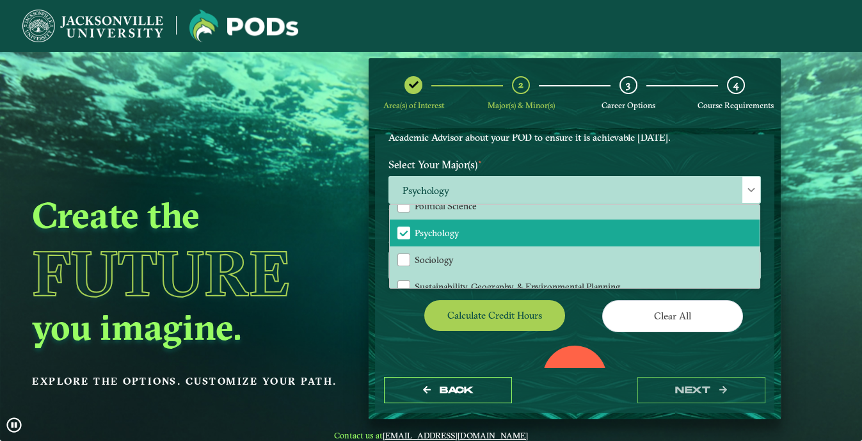
click at [501, 161] on label "Select Your Major(s) ⋆" at bounding box center [575, 165] width 392 height 24
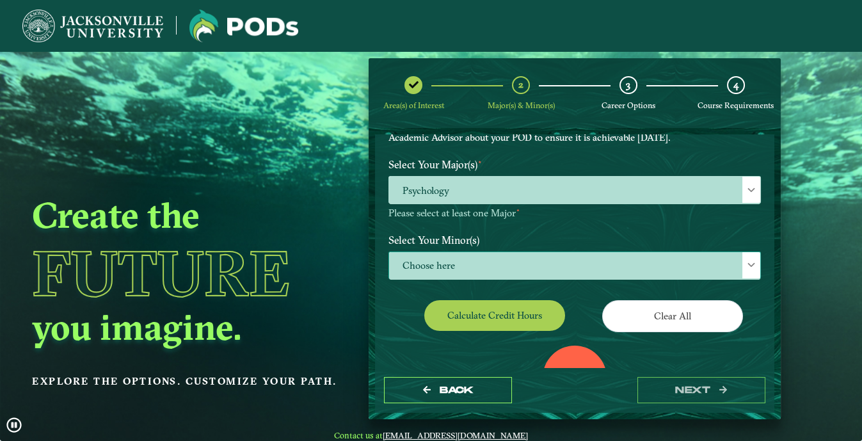
click at [481, 262] on span "Choose here" at bounding box center [574, 266] width 371 height 28
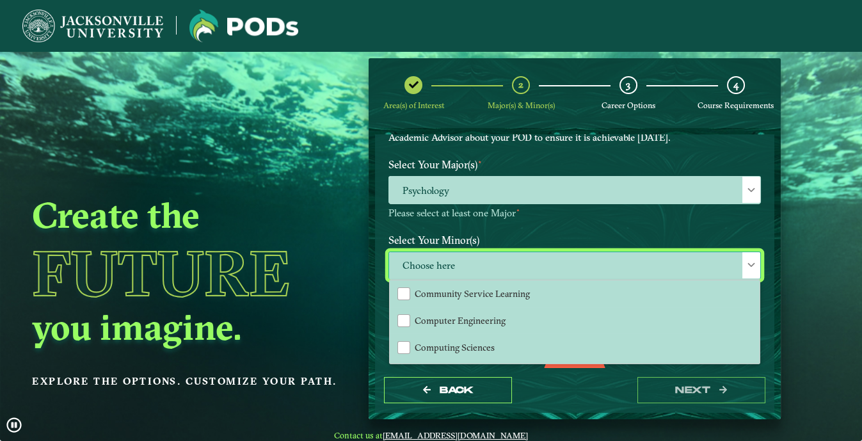
scroll to position [407, 0]
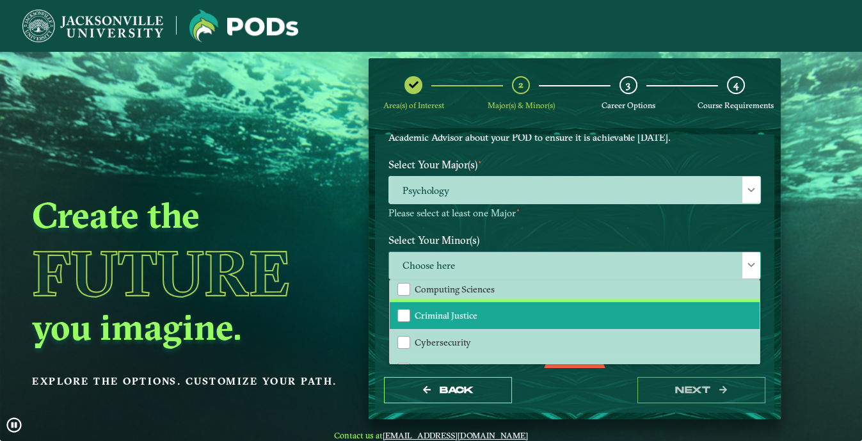
click at [463, 310] on span "Criminal Justice" at bounding box center [446, 316] width 63 height 12
click at [401, 229] on label "Select Your Minor(s)" at bounding box center [575, 240] width 392 height 24
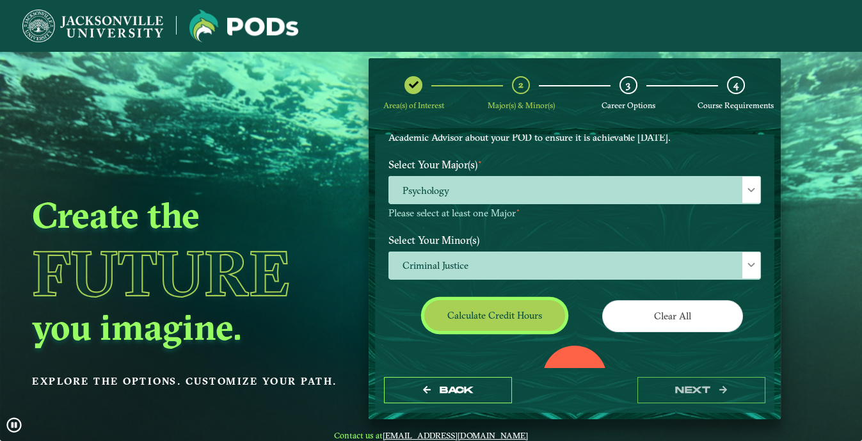
click at [489, 313] on button "Calculate credit hours" at bounding box center [494, 315] width 141 height 30
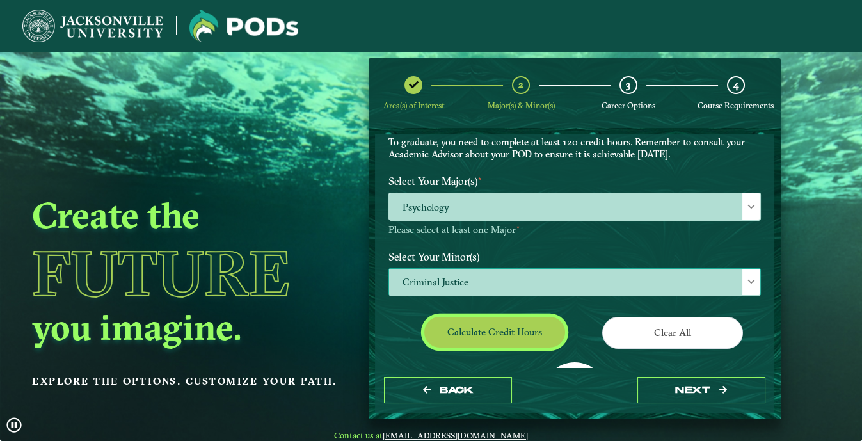
scroll to position [113, 0]
